Goal: Communication & Community: Answer question/provide support

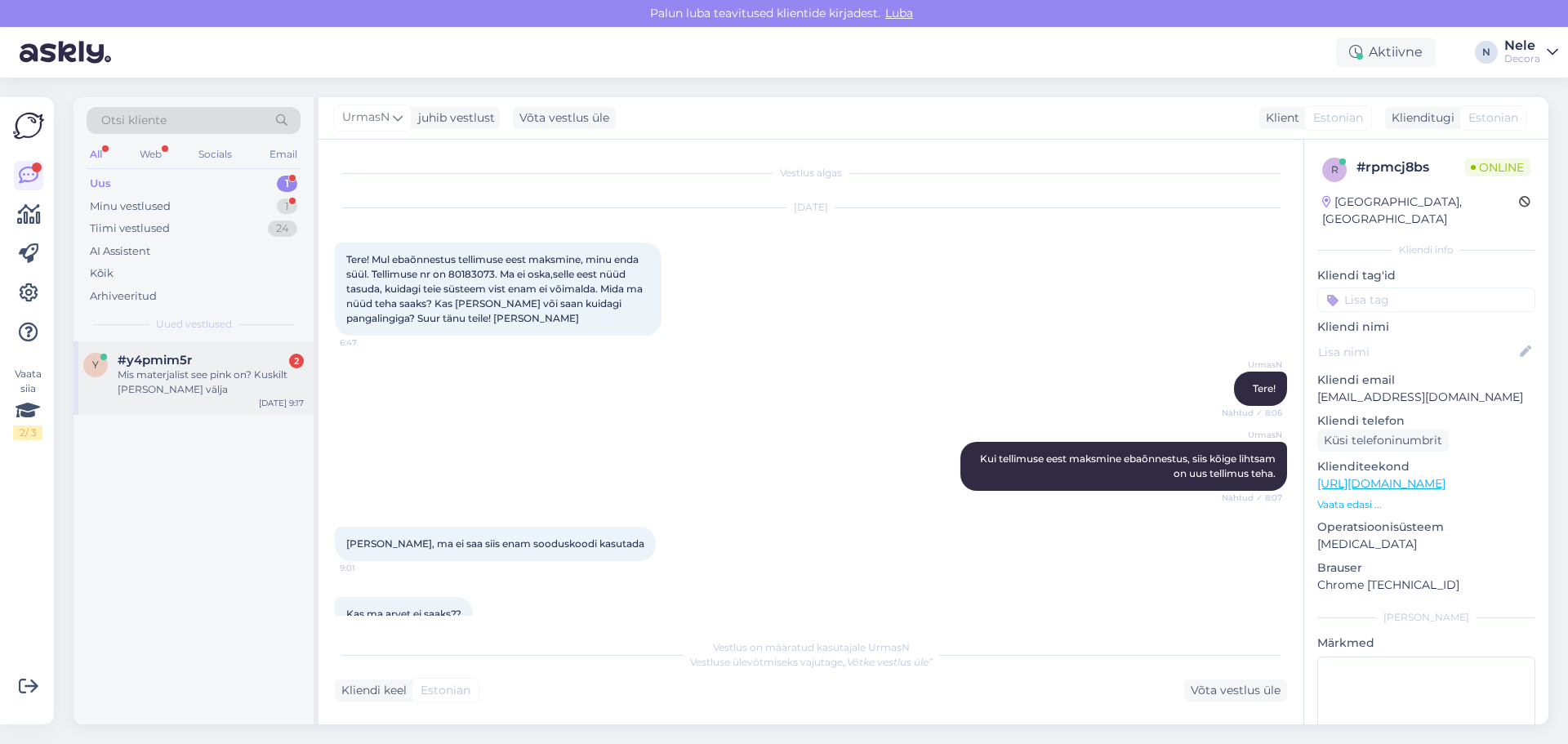
click at [170, 377] on div "Mis materjalist see pink on? Kuskilt [PERSON_NAME] välja" at bounding box center [211, 382] width 187 height 29
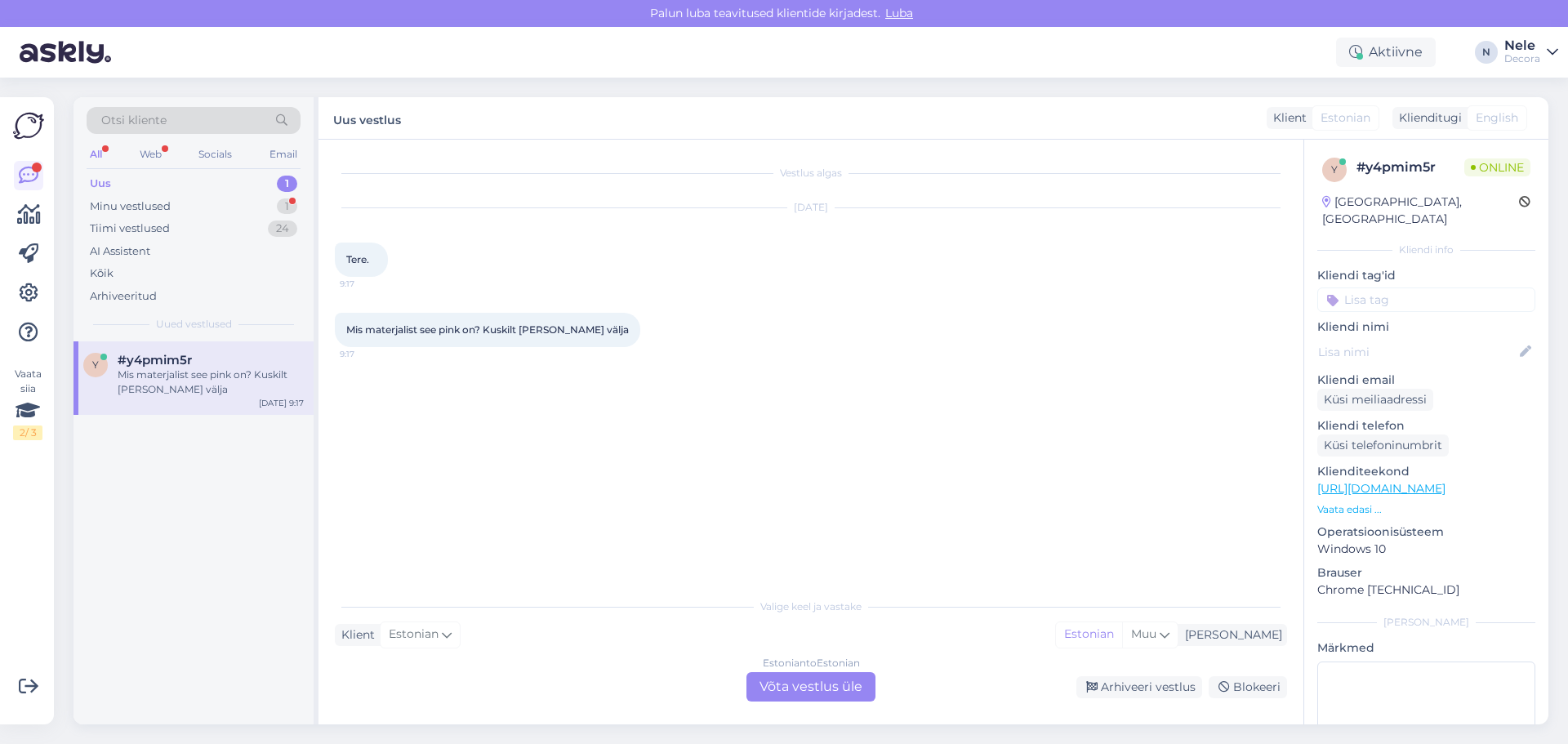
click at [1446, 481] on link "[URL][DOMAIN_NAME]" at bounding box center [1381, 489] width 129 height 14
click at [808, 684] on div "Estonian to Estonian Võta vestlus üle" at bounding box center [811, 687] width 129 height 29
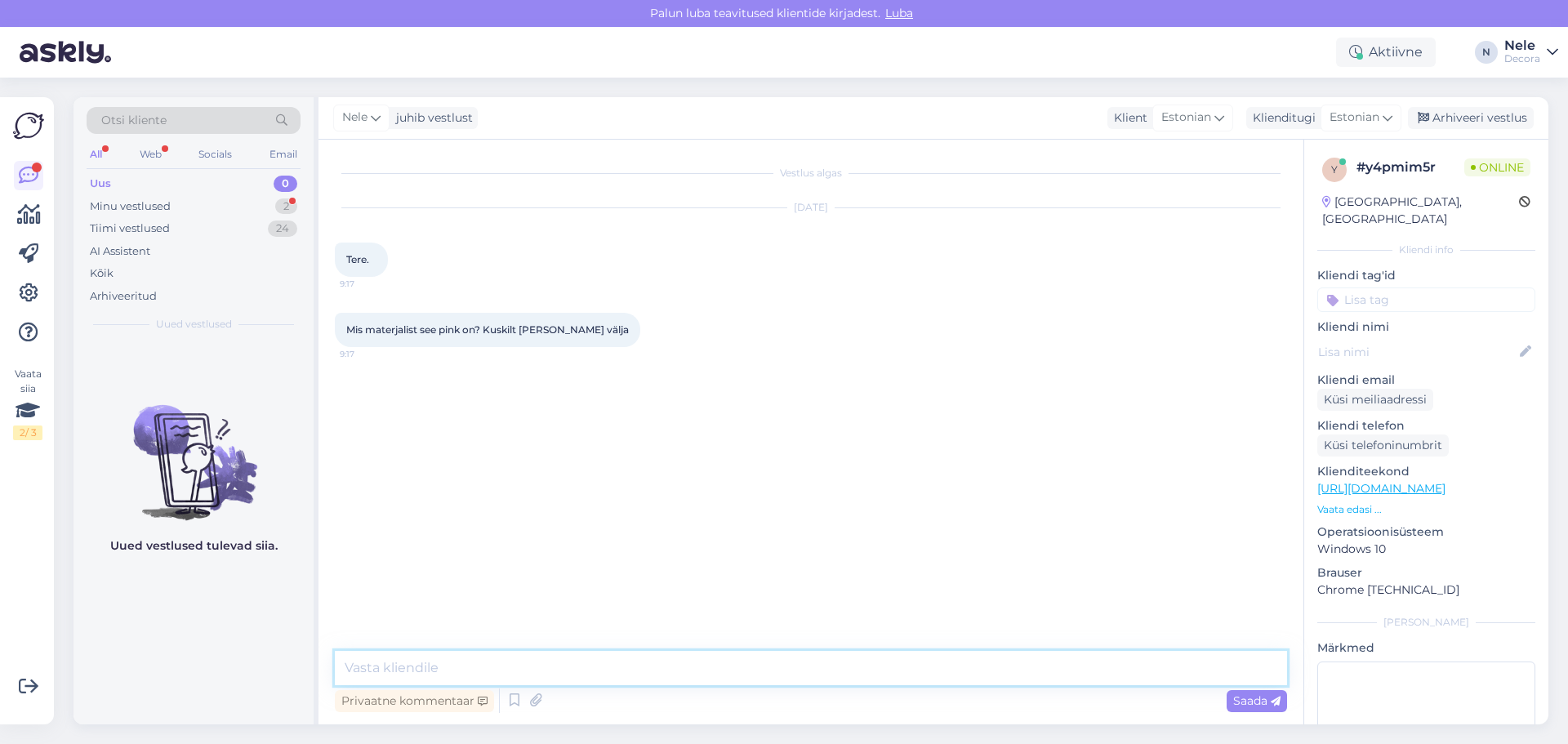
click at [379, 673] on textarea at bounding box center [811, 668] width 952 height 34
type textarea "Tere. Metallist raam ja plasti moodi materjalist seljatugi ja istme osa"
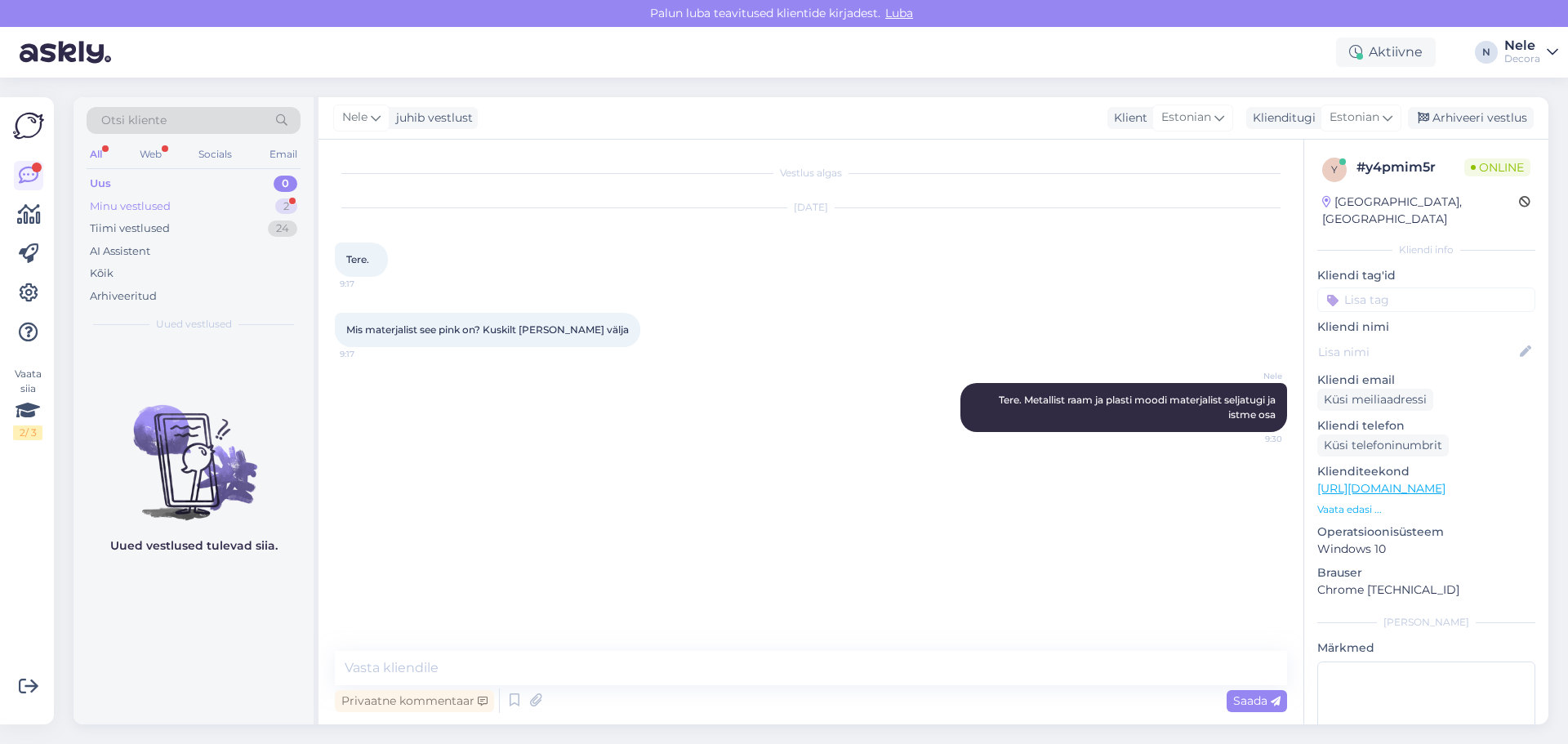
click at [173, 206] on div "Minu vestlused 2" at bounding box center [194, 207] width 214 height 23
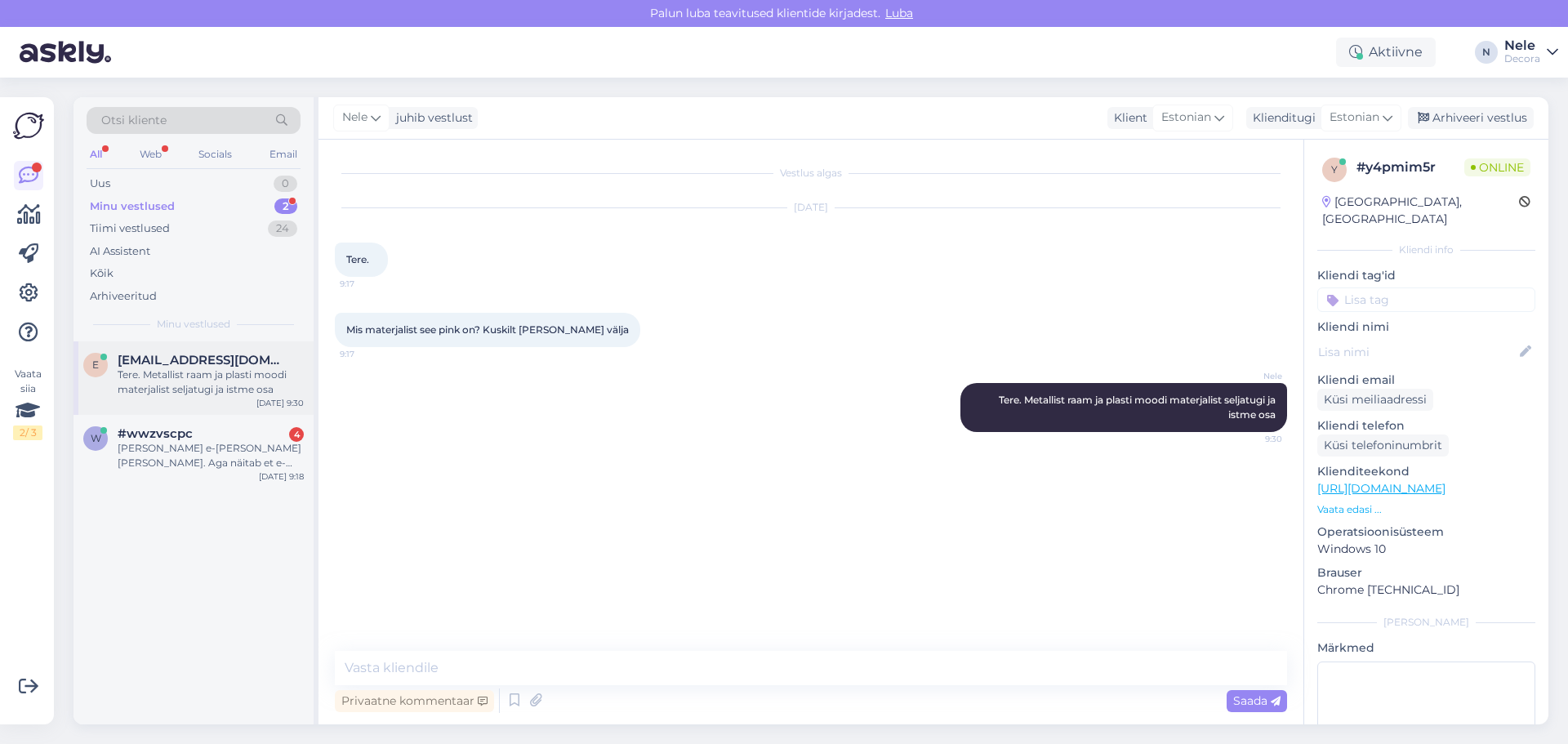
click at [124, 381] on div "Tere. Metallist raam ja plasti moodi materjalist seljatugi ja istme osa" at bounding box center [211, 382] width 187 height 29
click at [142, 456] on div "[PERSON_NAME] e-[PERSON_NAME] [PERSON_NAME]. Aga näitab et e-poes toode puudub …" at bounding box center [211, 456] width 187 height 29
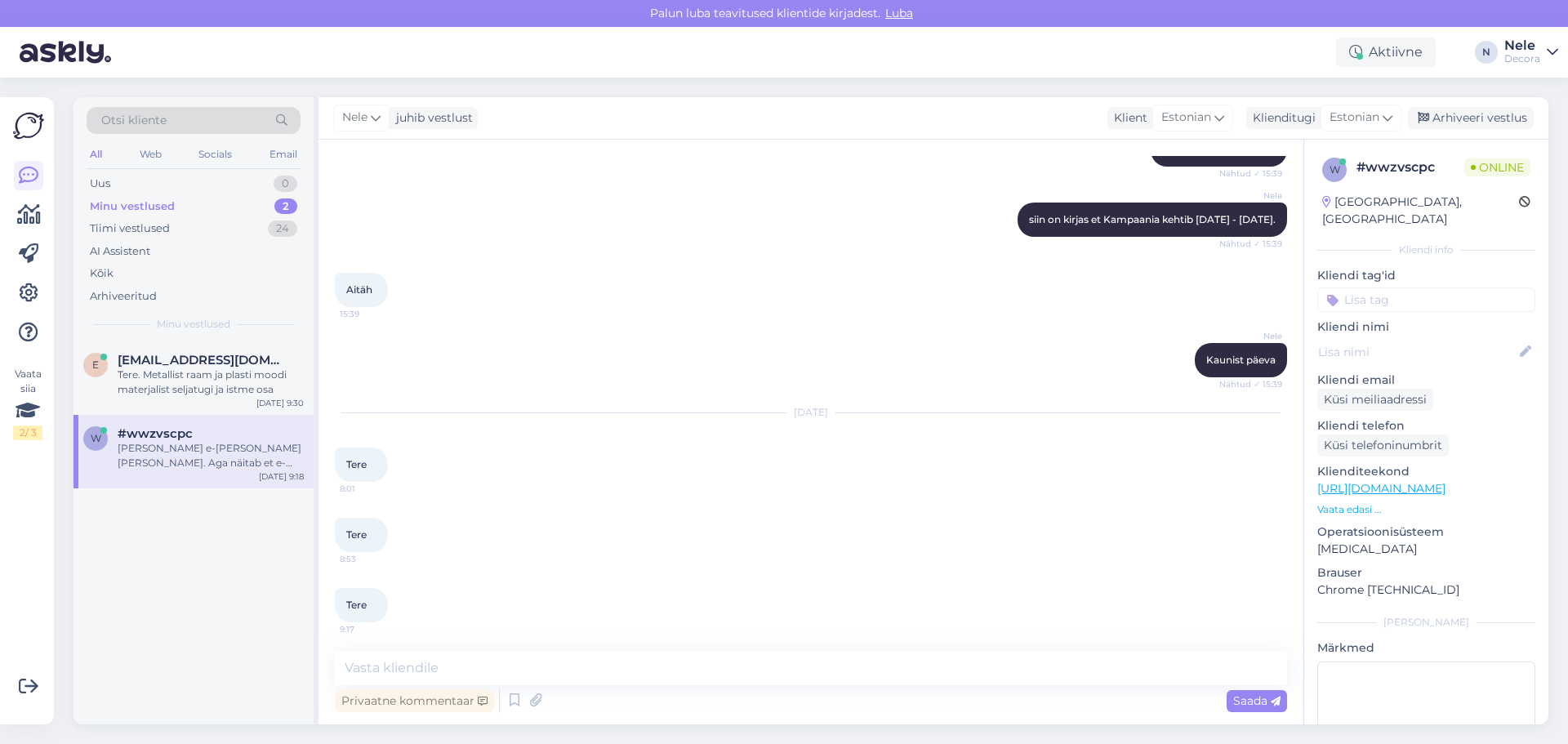
scroll to position [2227, 0]
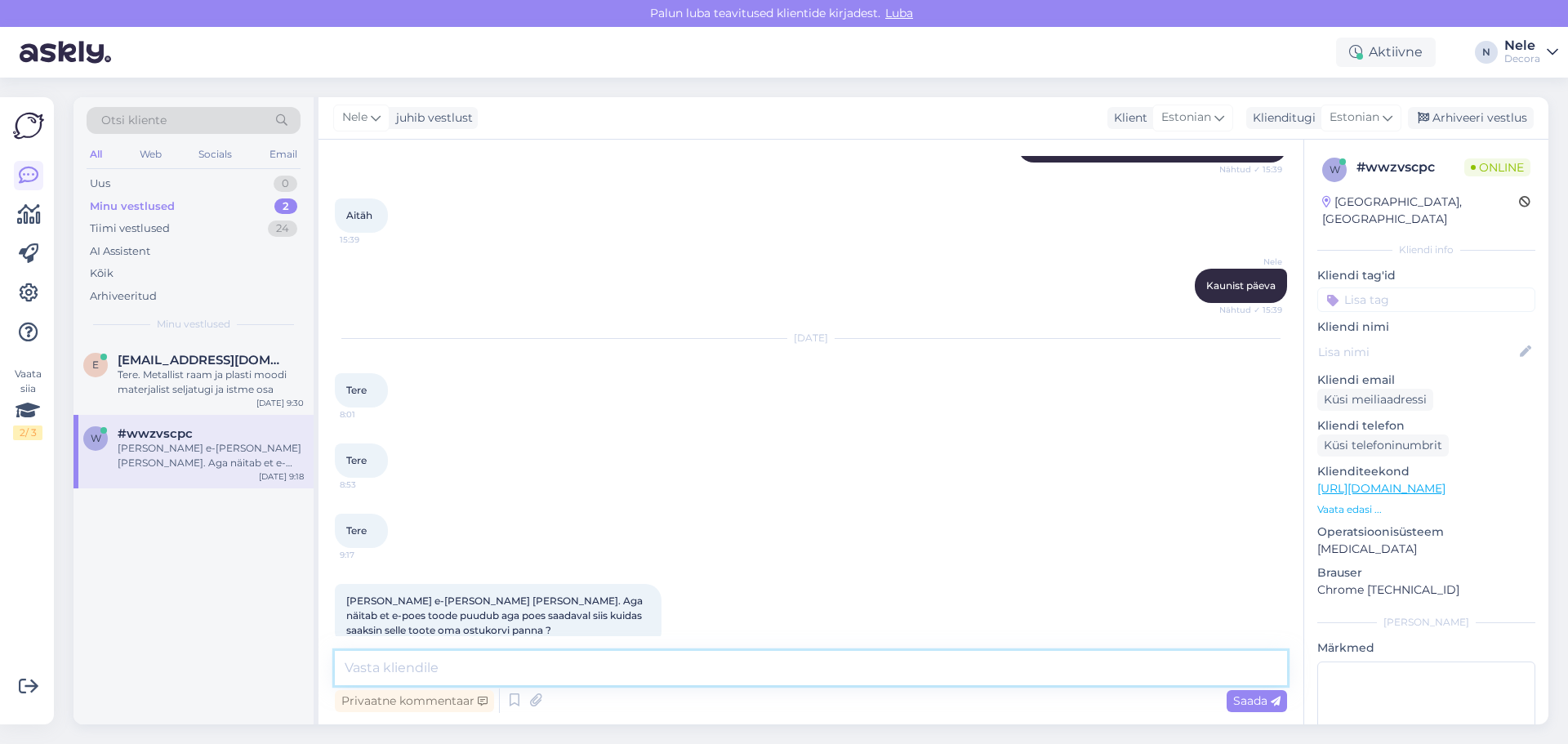
click at [485, 665] on textarea at bounding box center [811, 668] width 952 height 34
type textarea "Tere"
click at [1087, 566] on div "[PERSON_NAME] e-[PERSON_NAME] [PERSON_NAME]. Aga näitab et e-poes toode puudub …" at bounding box center [811, 616] width 952 height 100
click at [1446, 481] on link "[URL][DOMAIN_NAME]" at bounding box center [1381, 489] width 129 height 14
click at [1241, 697] on span "Saada" at bounding box center [1256, 700] width 47 height 14
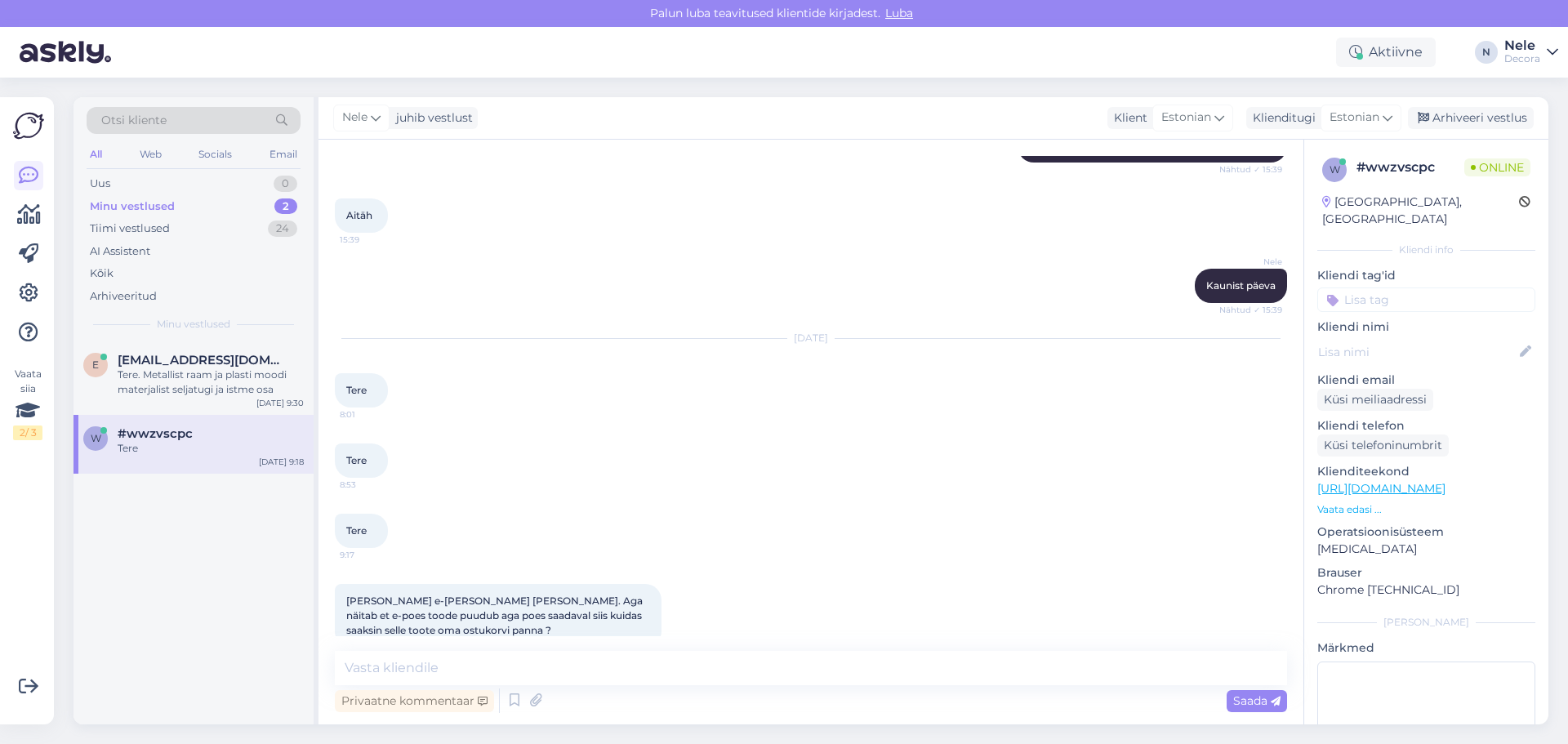
scroll to position [2297, 0]
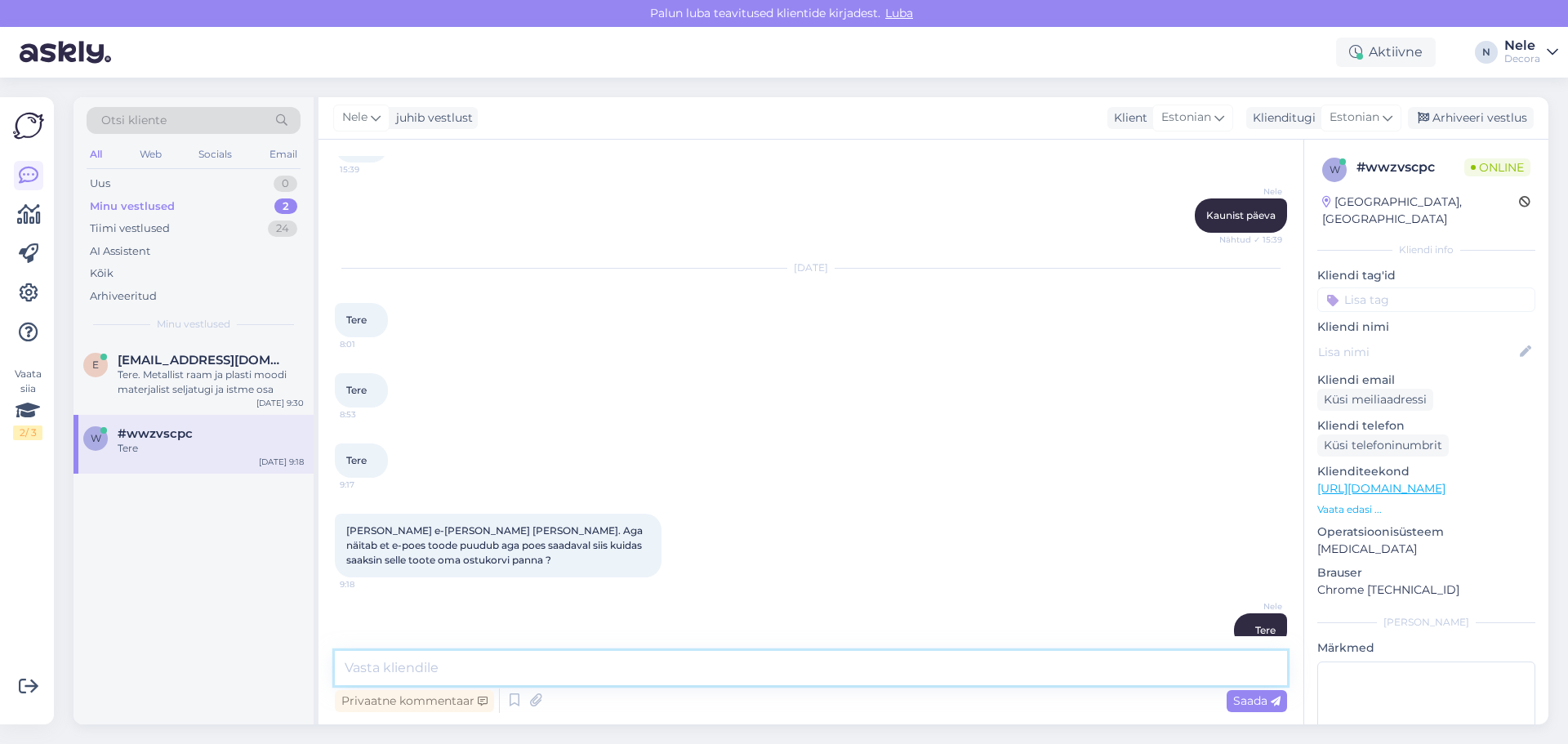
click at [357, 679] on textarea at bounding box center [811, 668] width 952 height 34
paste textarea "[URL][DOMAIN_NAME]"
type textarea "Selleks on siis päringuvorm [URL][DOMAIN_NAME]"
click at [1246, 698] on span "Saada" at bounding box center [1256, 700] width 47 height 14
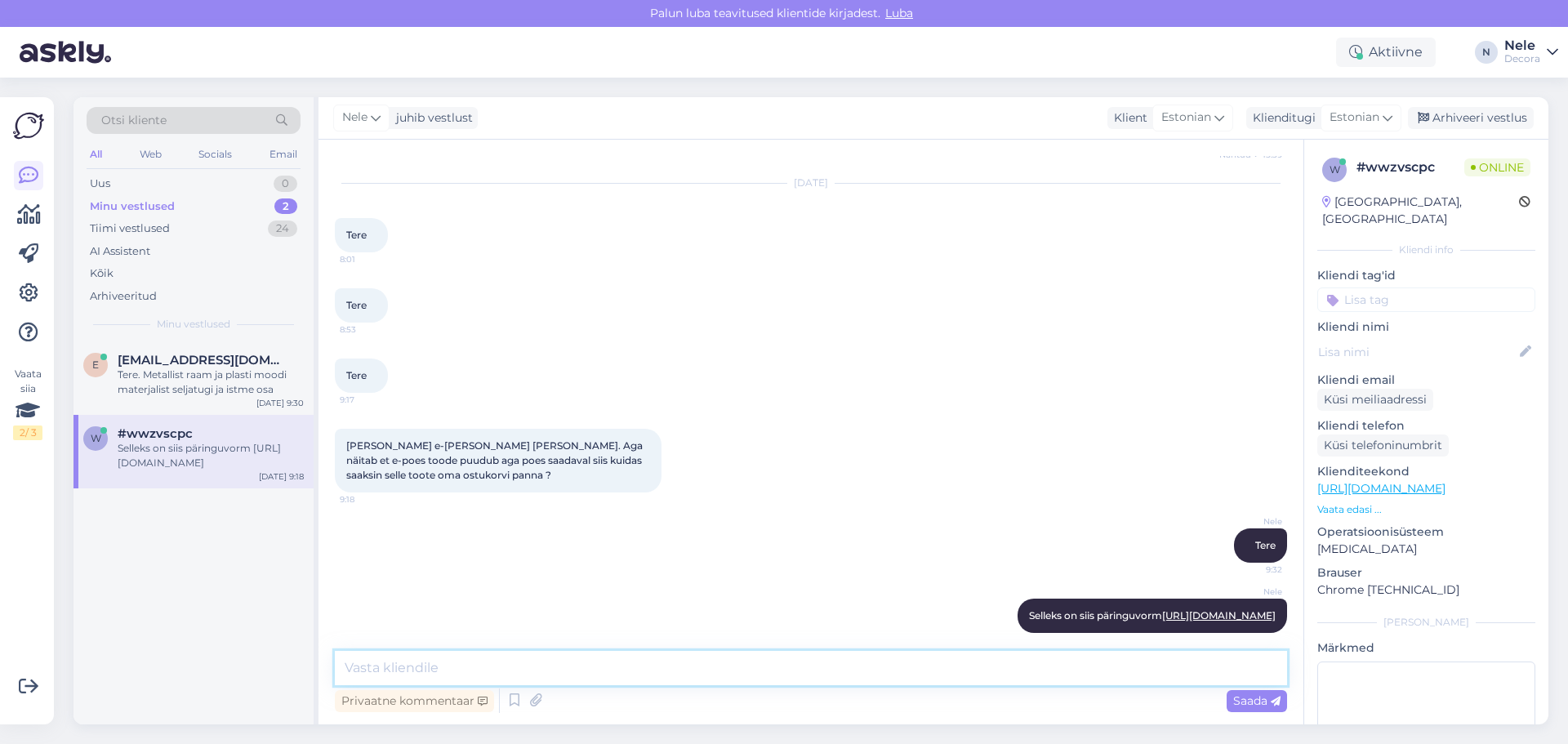
click at [374, 667] on textarea at bounding box center [811, 668] width 952 height 34
type textarea "K"
type textarea "Sortimendid kauplustes ja e-poes võivadki erineda."
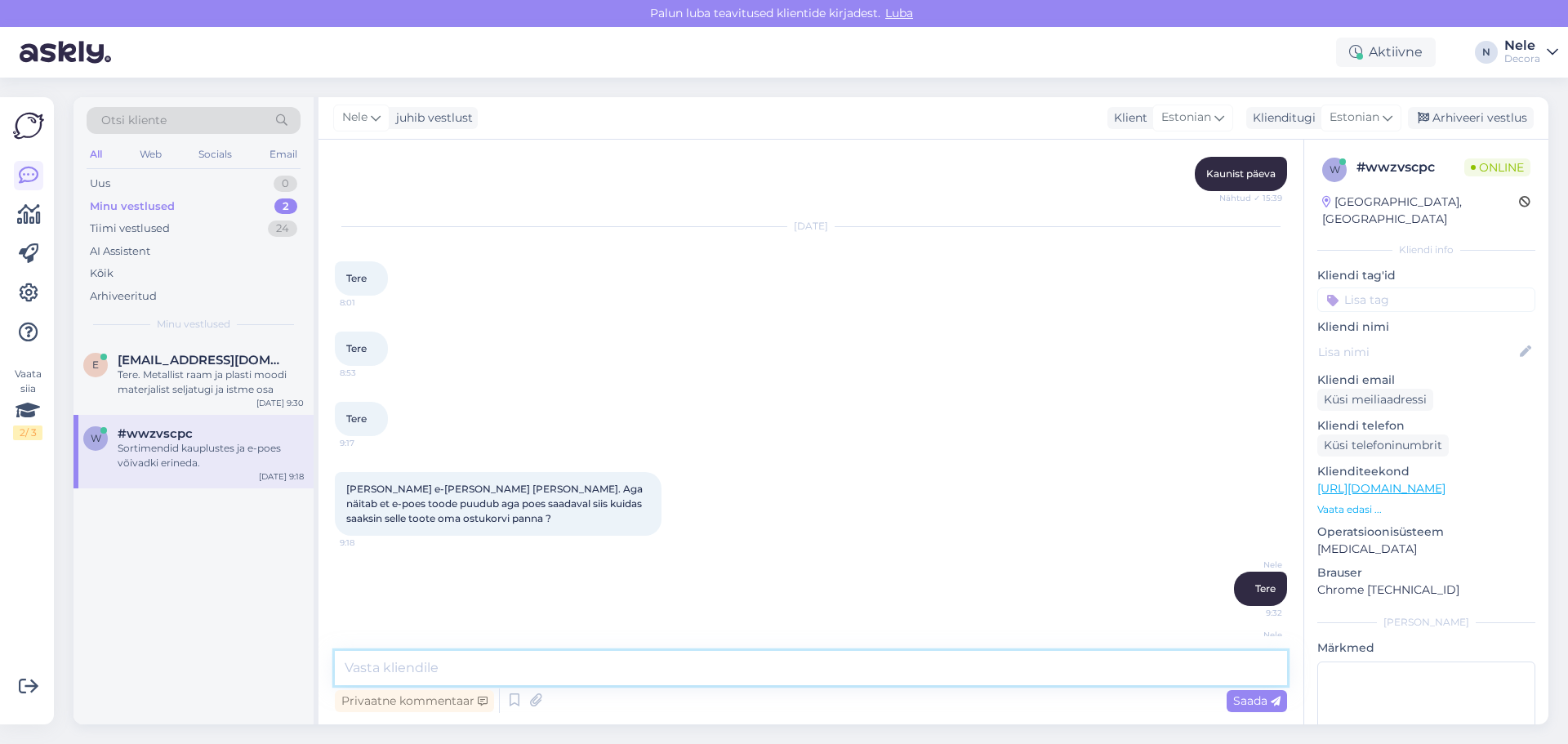
scroll to position [2452, 0]
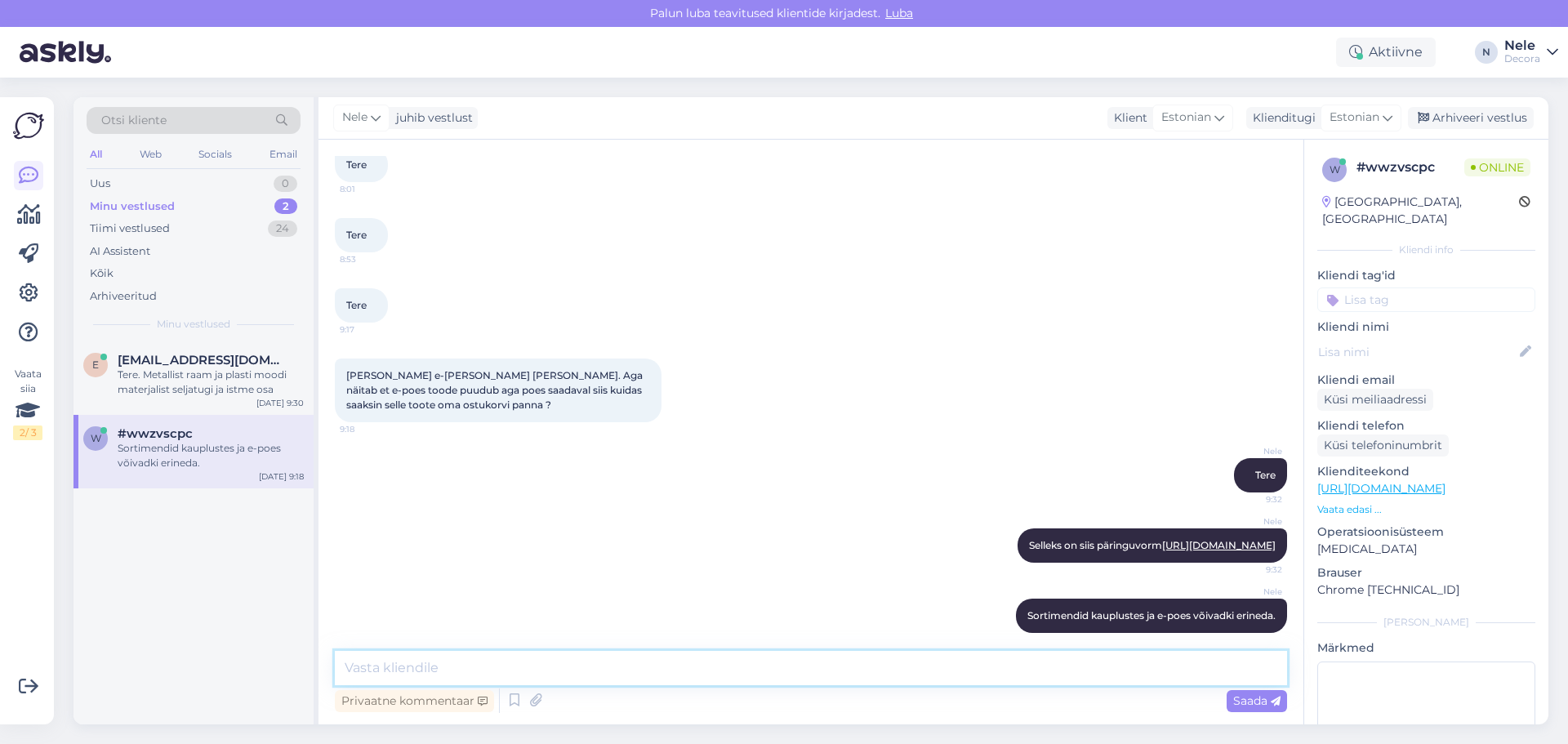
click at [361, 673] on textarea at bounding box center [811, 668] width 952 height 34
click at [1475, 117] on div "Arhiveeri vestlus" at bounding box center [1471, 118] width 126 height 22
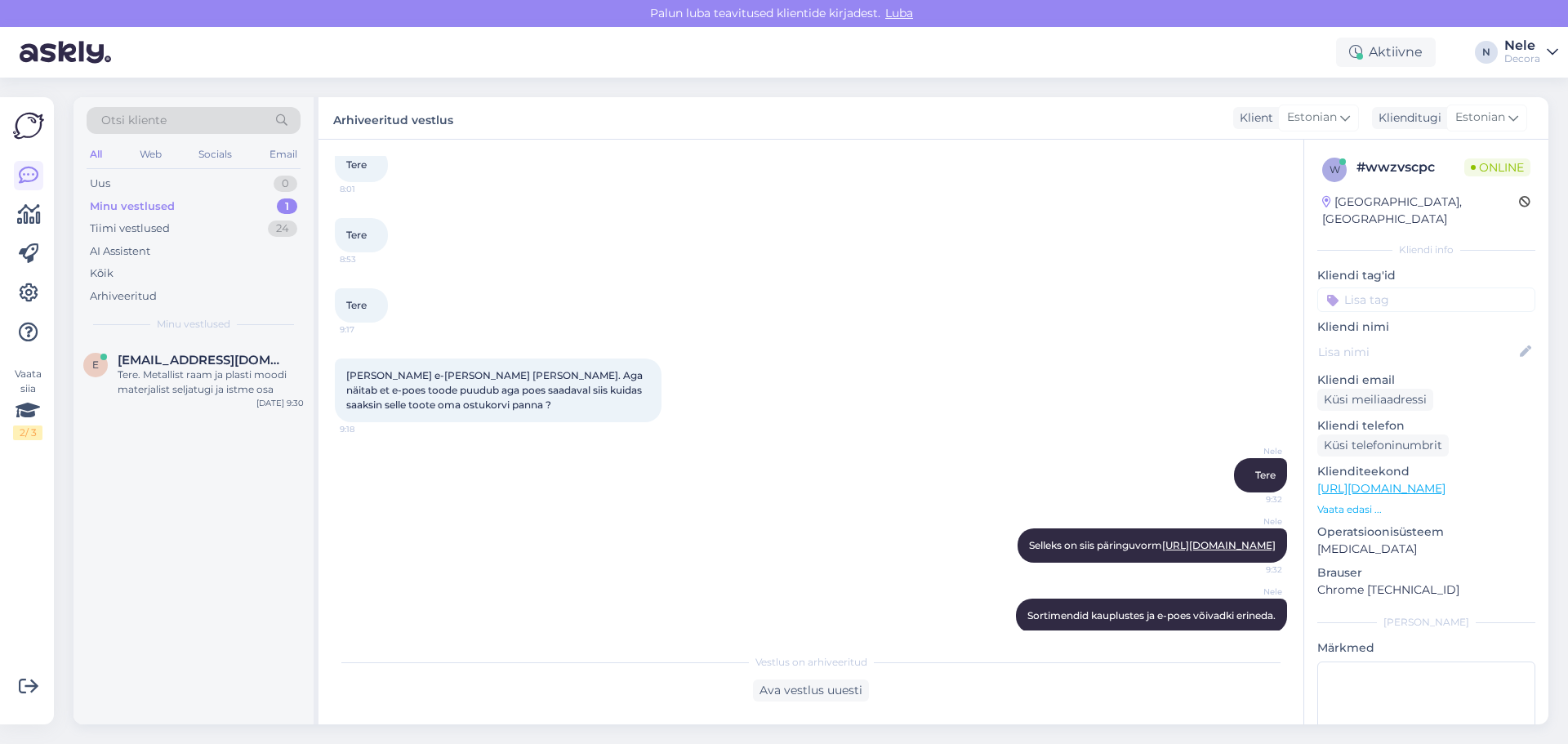
click at [162, 202] on div "Minu vestlused" at bounding box center [132, 206] width 85 height 16
click at [163, 382] on div "Tere. Metallist raam ja plasti moodi materjalist seljatugi ja istme osa" at bounding box center [211, 382] width 187 height 29
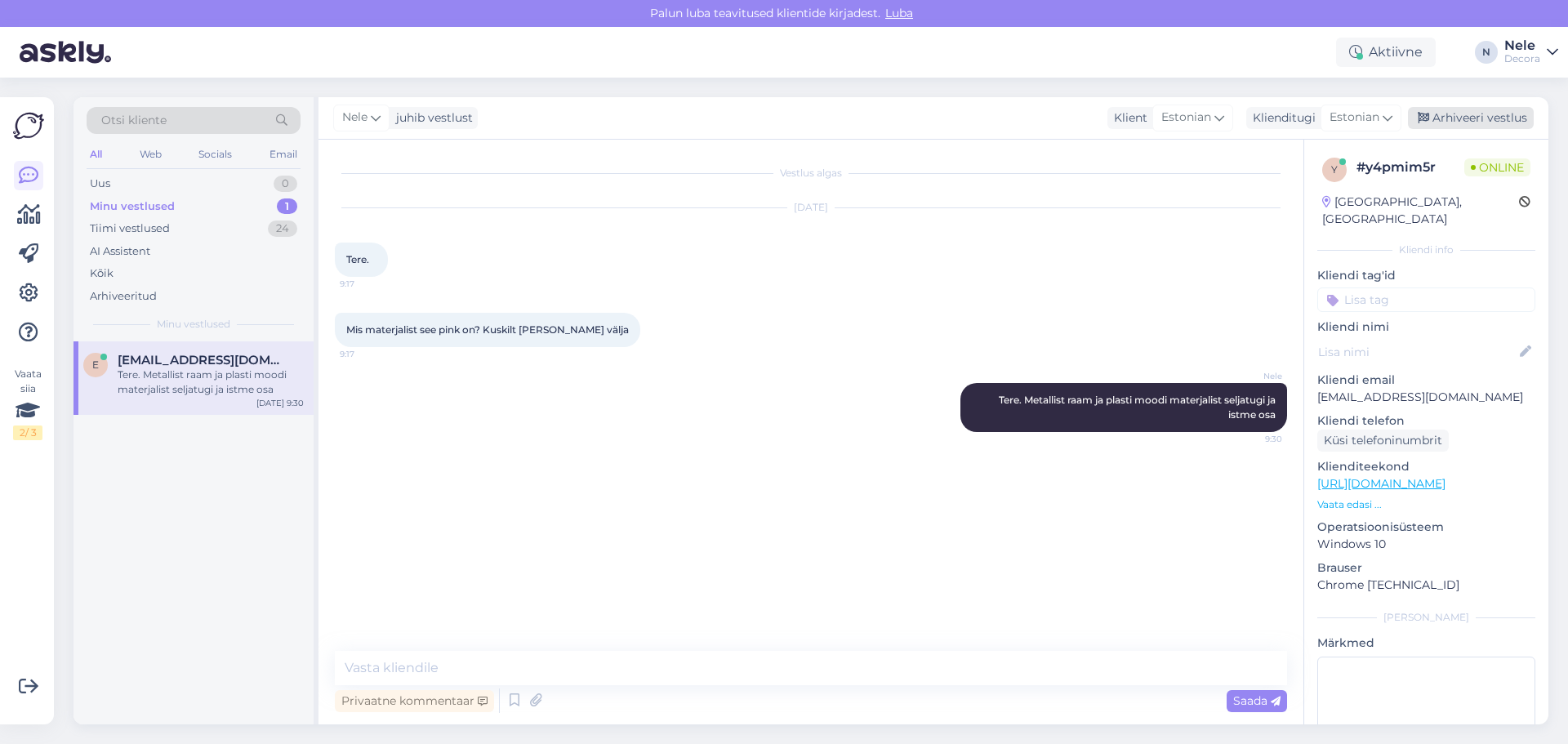
click at [1476, 118] on div "Arhiveeri vestlus" at bounding box center [1471, 118] width 126 height 22
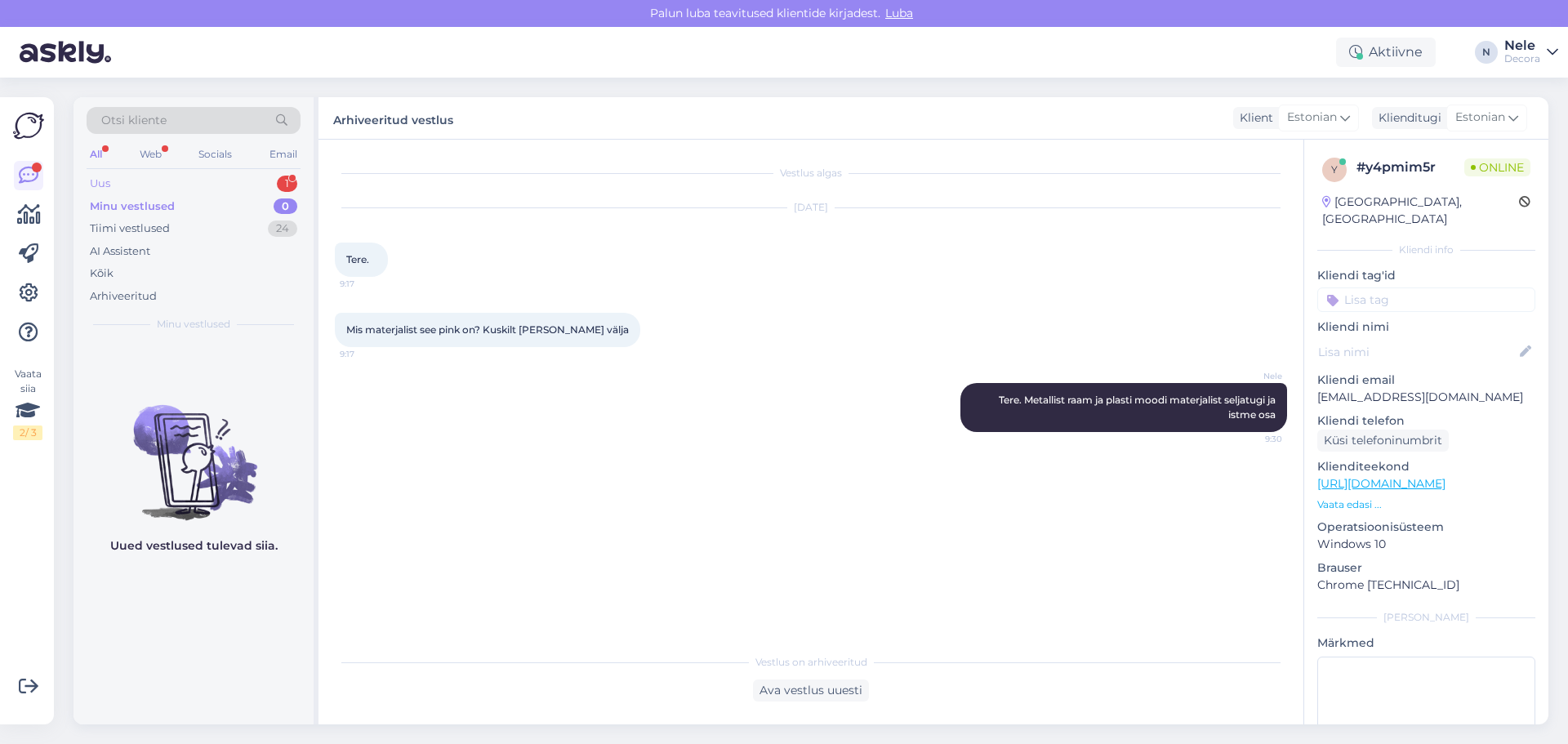
click at [155, 188] on div "Uus 1" at bounding box center [194, 184] width 214 height 23
